Goal: Task Accomplishment & Management: Manage account settings

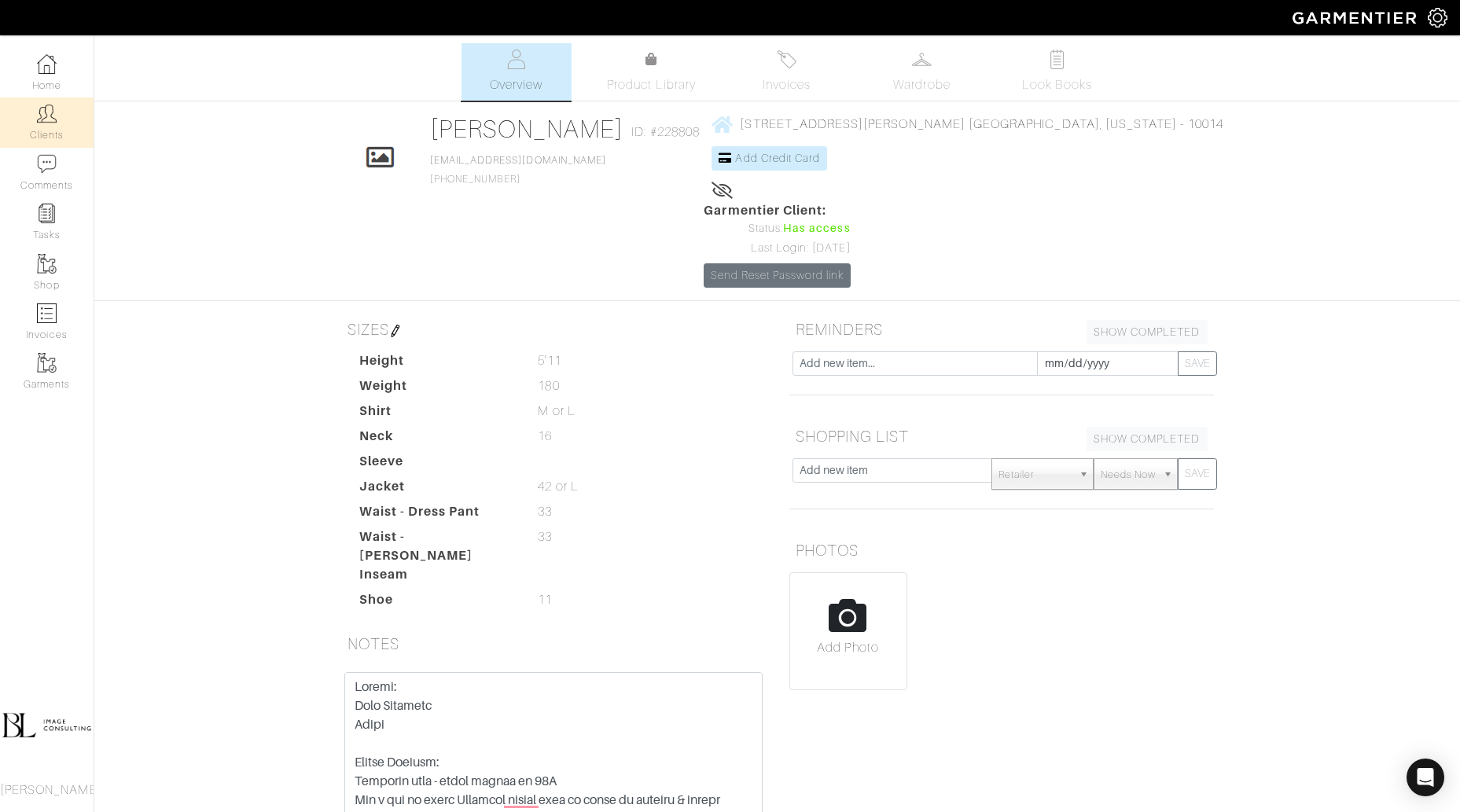
click at [54, 134] on link "Clients" at bounding box center [46, 122] width 94 height 50
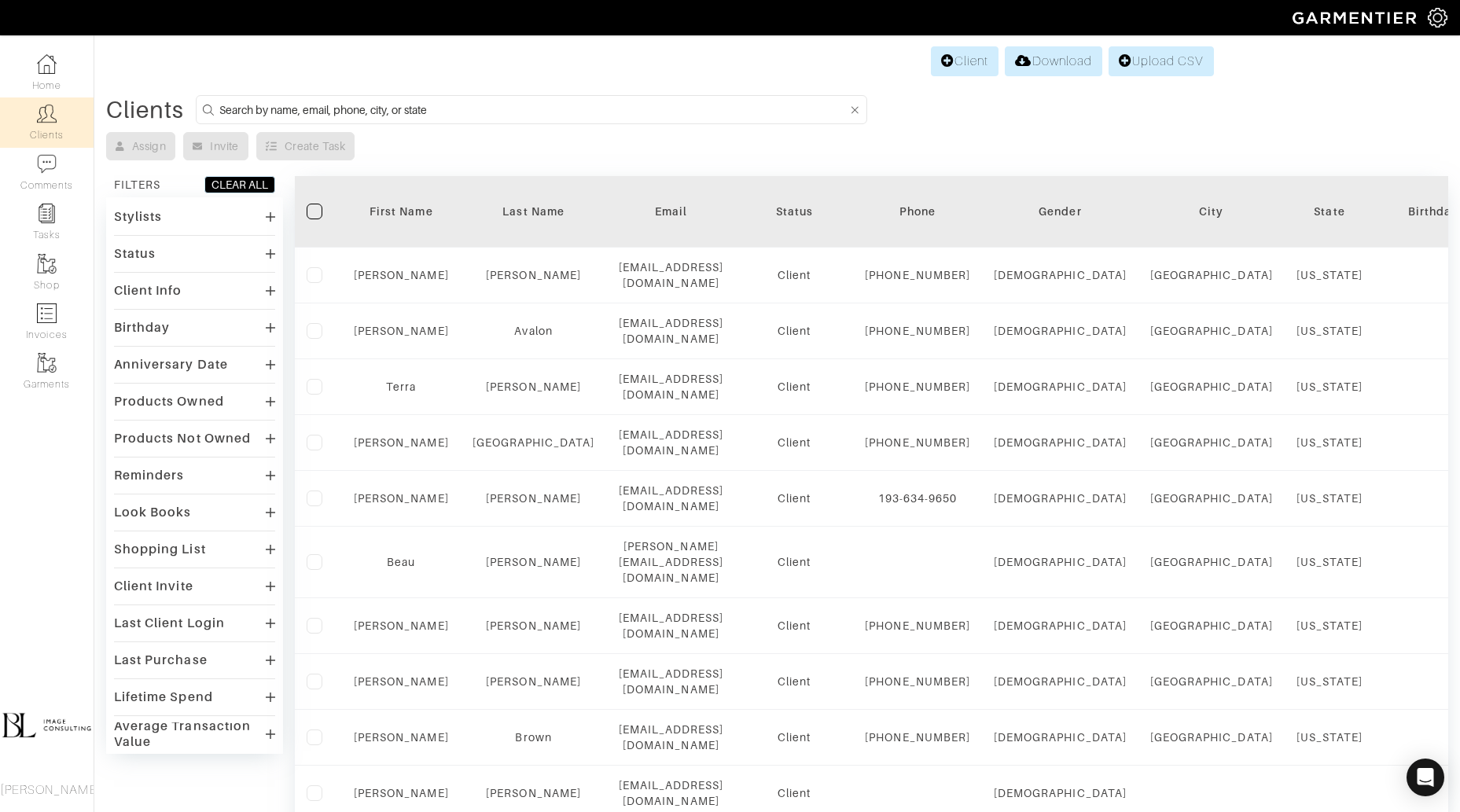
click at [509, 118] on form at bounding box center [532, 110] width 671 height 29
click at [504, 108] on input at bounding box center [533, 109] width 628 height 19
type input "[PERSON_NAME]"
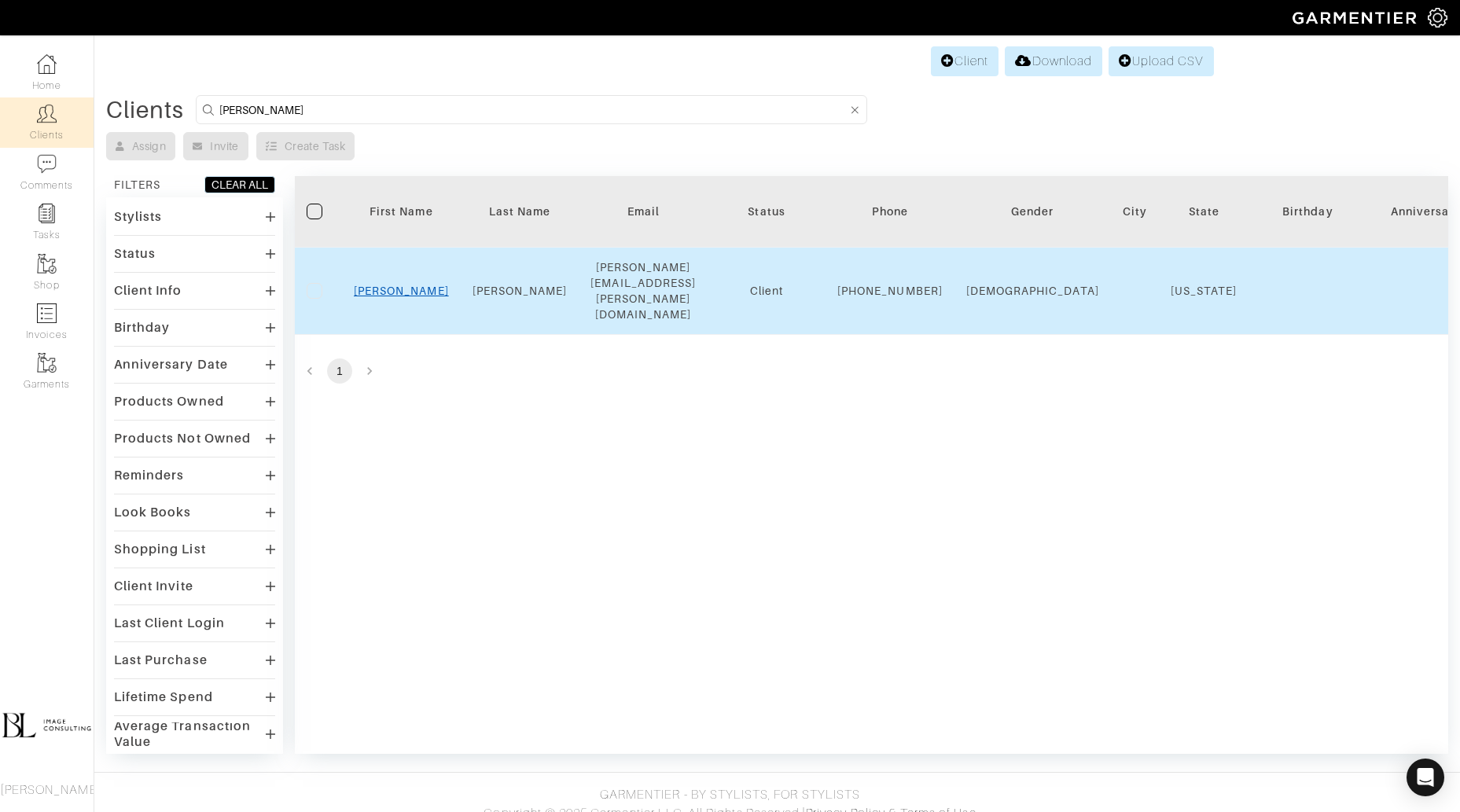
click at [402, 285] on link "[PERSON_NAME]" at bounding box center [401, 291] width 96 height 13
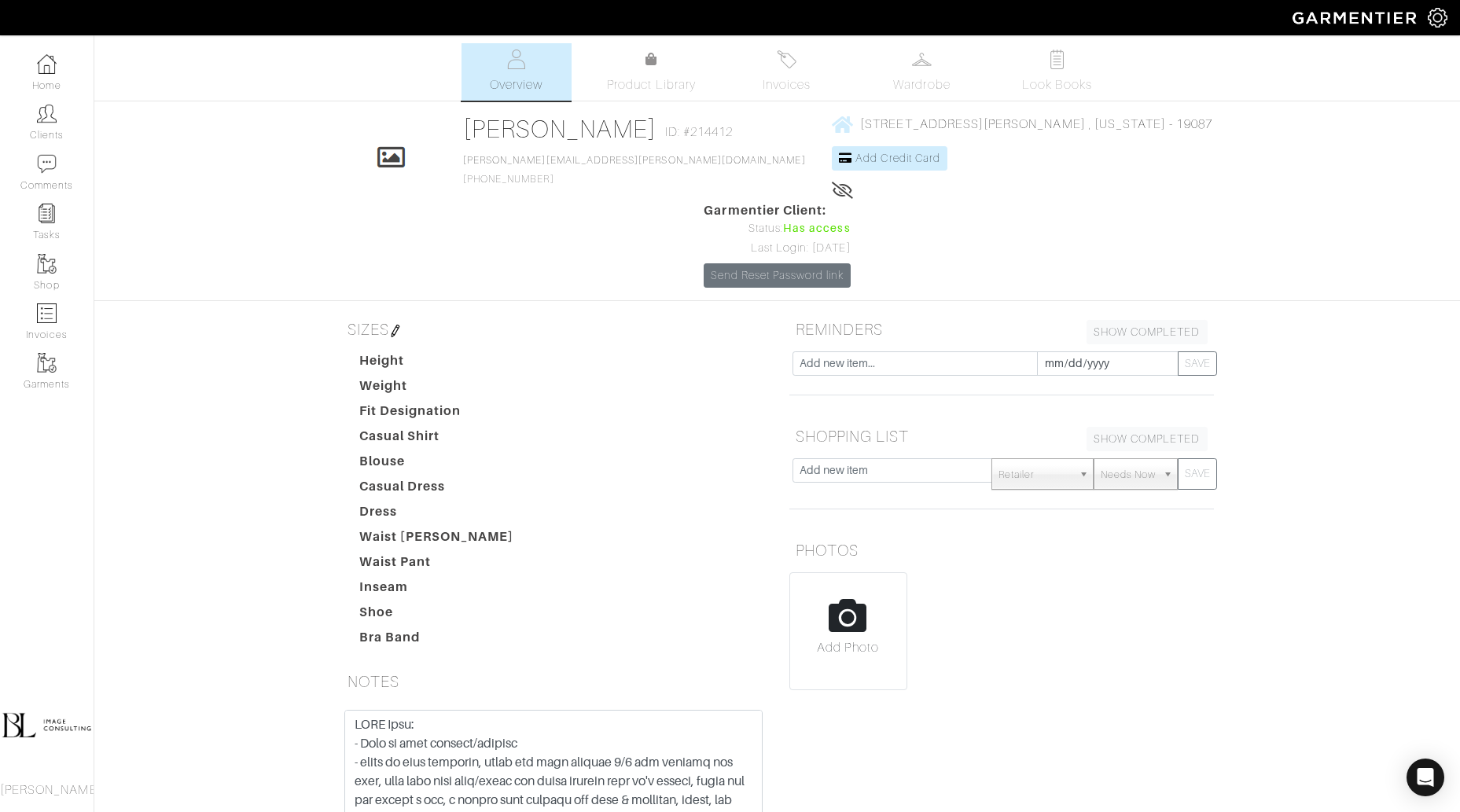
click at [782, 90] on span "Invoices" at bounding box center [786, 84] width 48 height 19
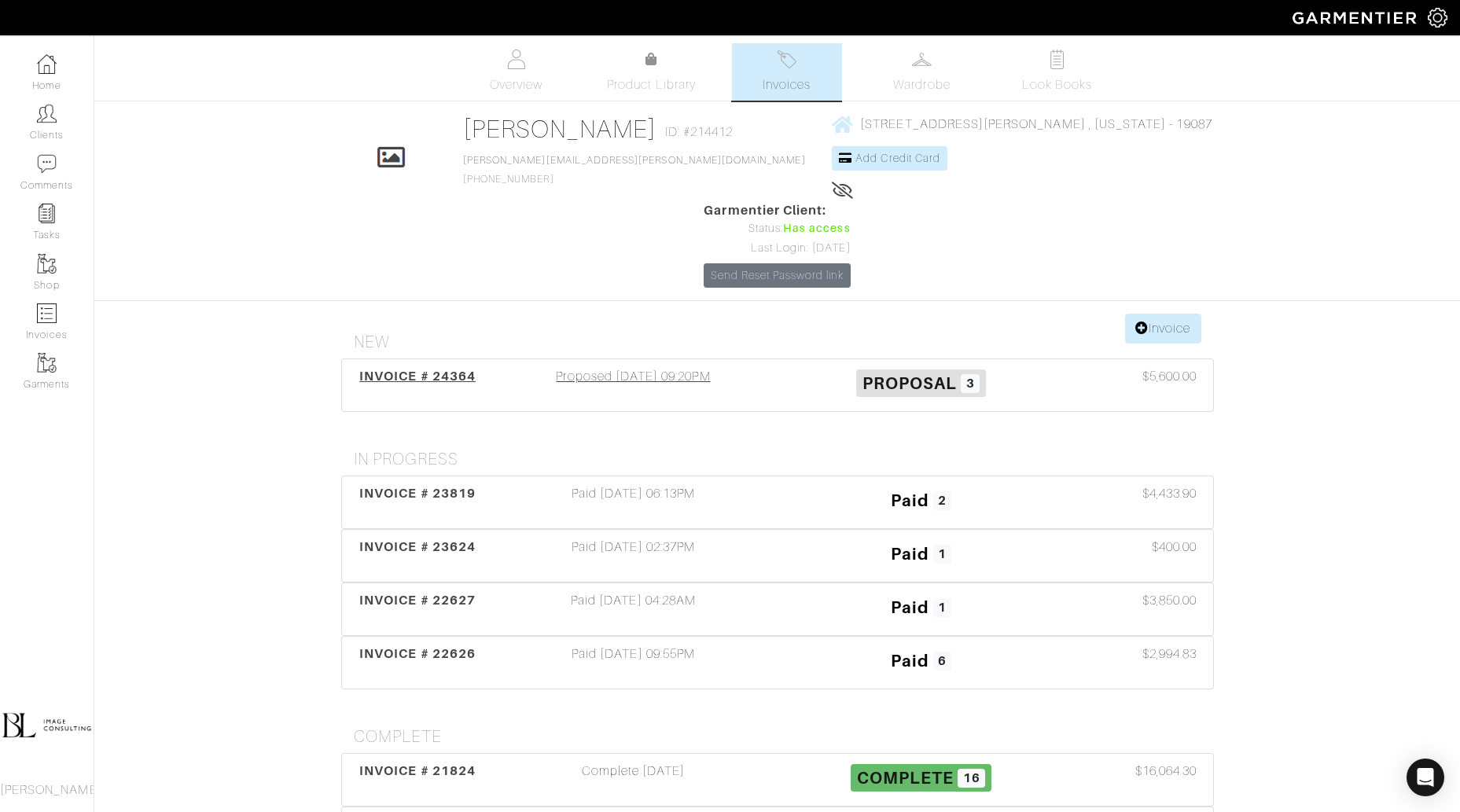
click at [805, 367] on h3 "Proposal 3" at bounding box center [921, 381] width 264 height 30
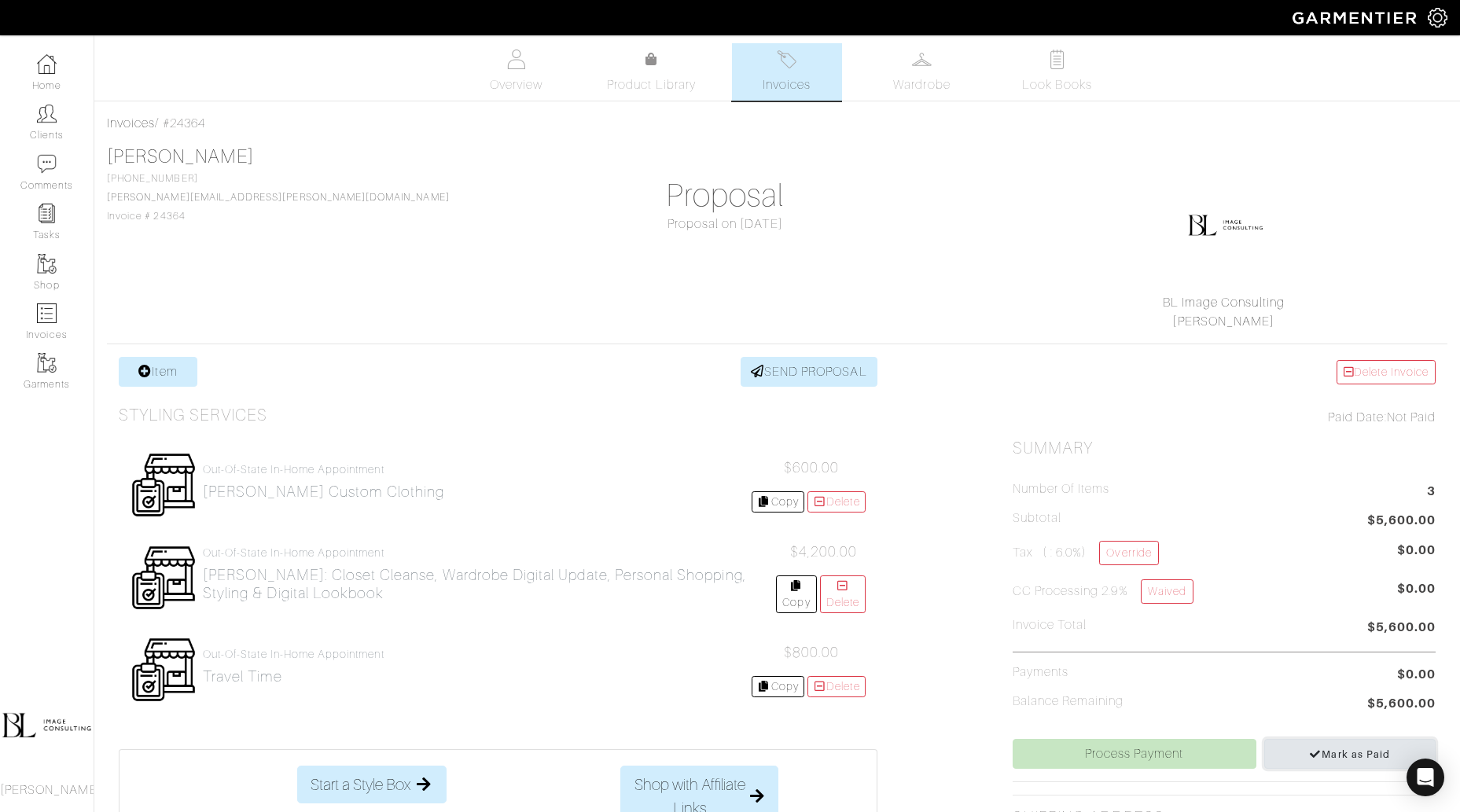
click at [1337, 751] on span "Mark as Paid" at bounding box center [1349, 754] width 81 height 12
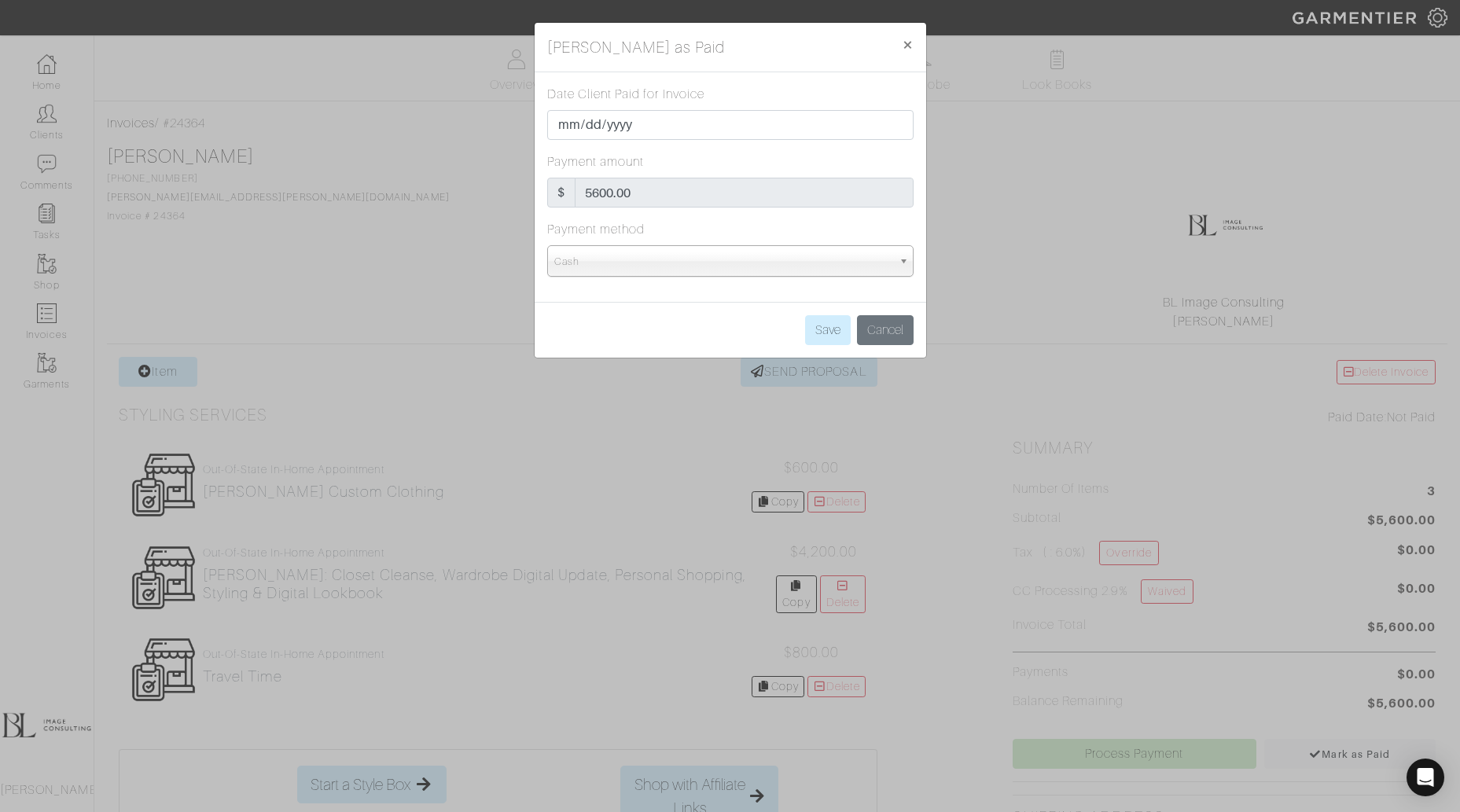
click at [746, 260] on span "Cash" at bounding box center [724, 261] width 338 height 31
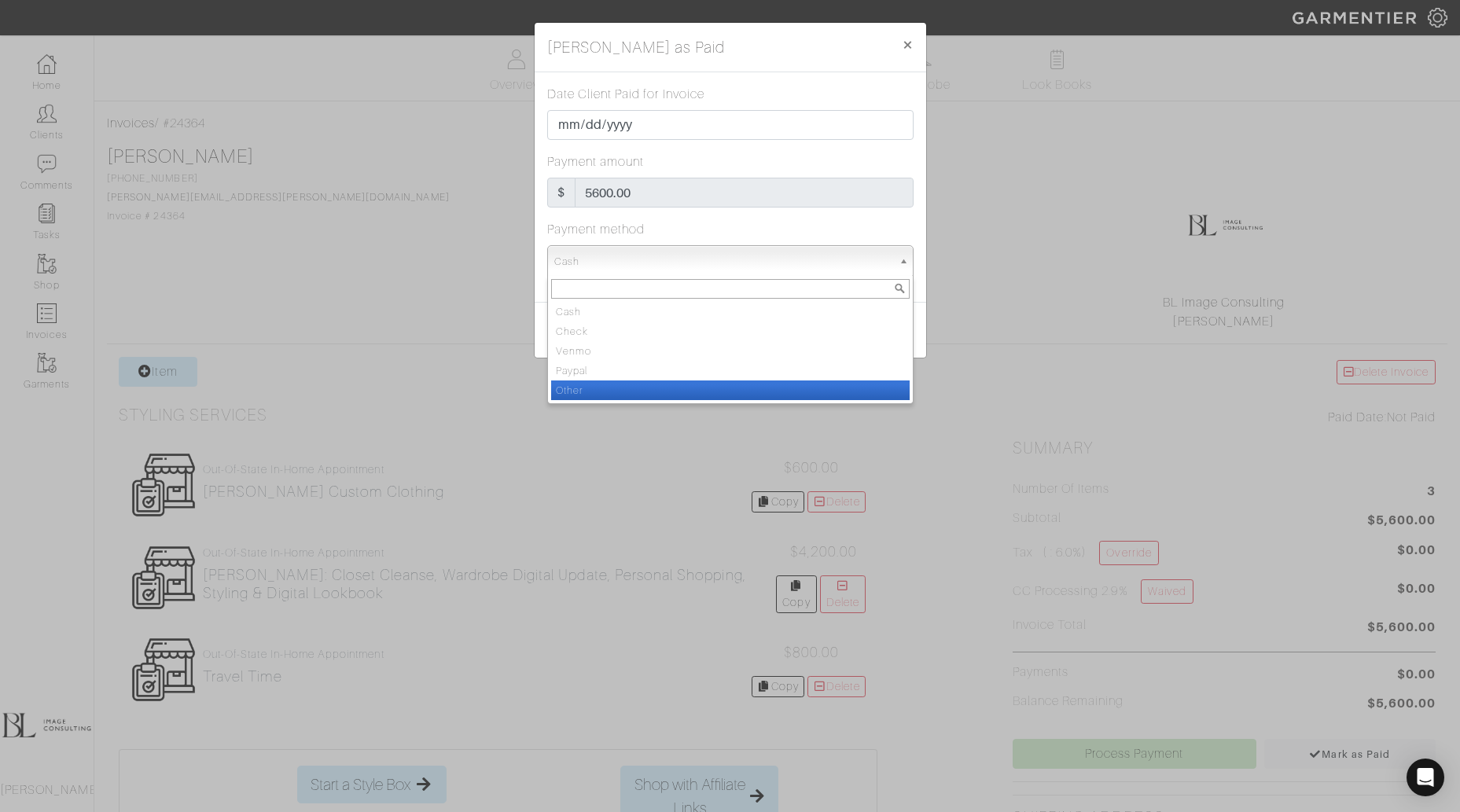
click at [737, 380] on li "Other" at bounding box center [730, 390] width 358 height 19
select select "Other"
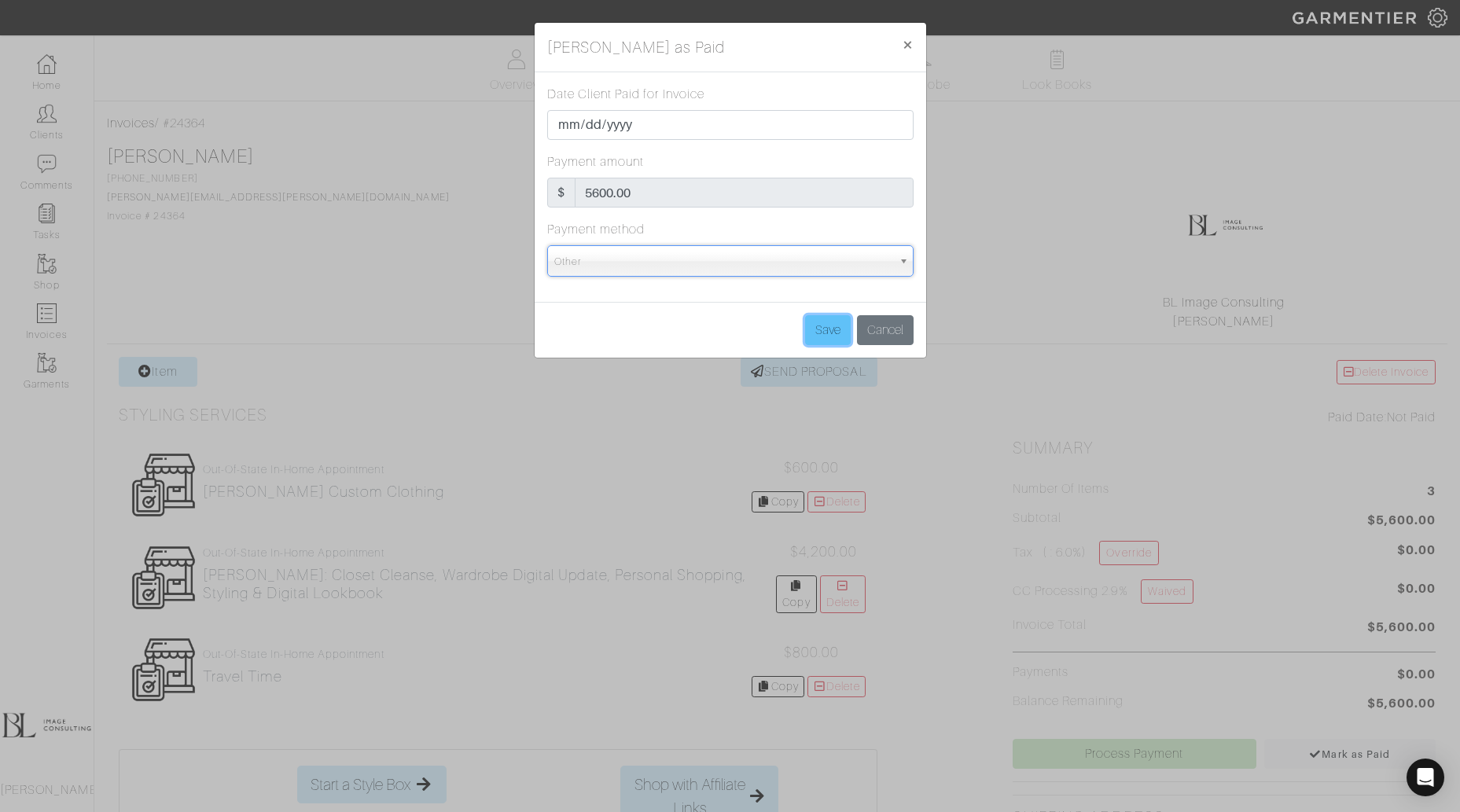
click at [824, 330] on input "Save" at bounding box center [828, 330] width 46 height 30
type input "Save"
